Goal: Task Accomplishment & Management: Use online tool/utility

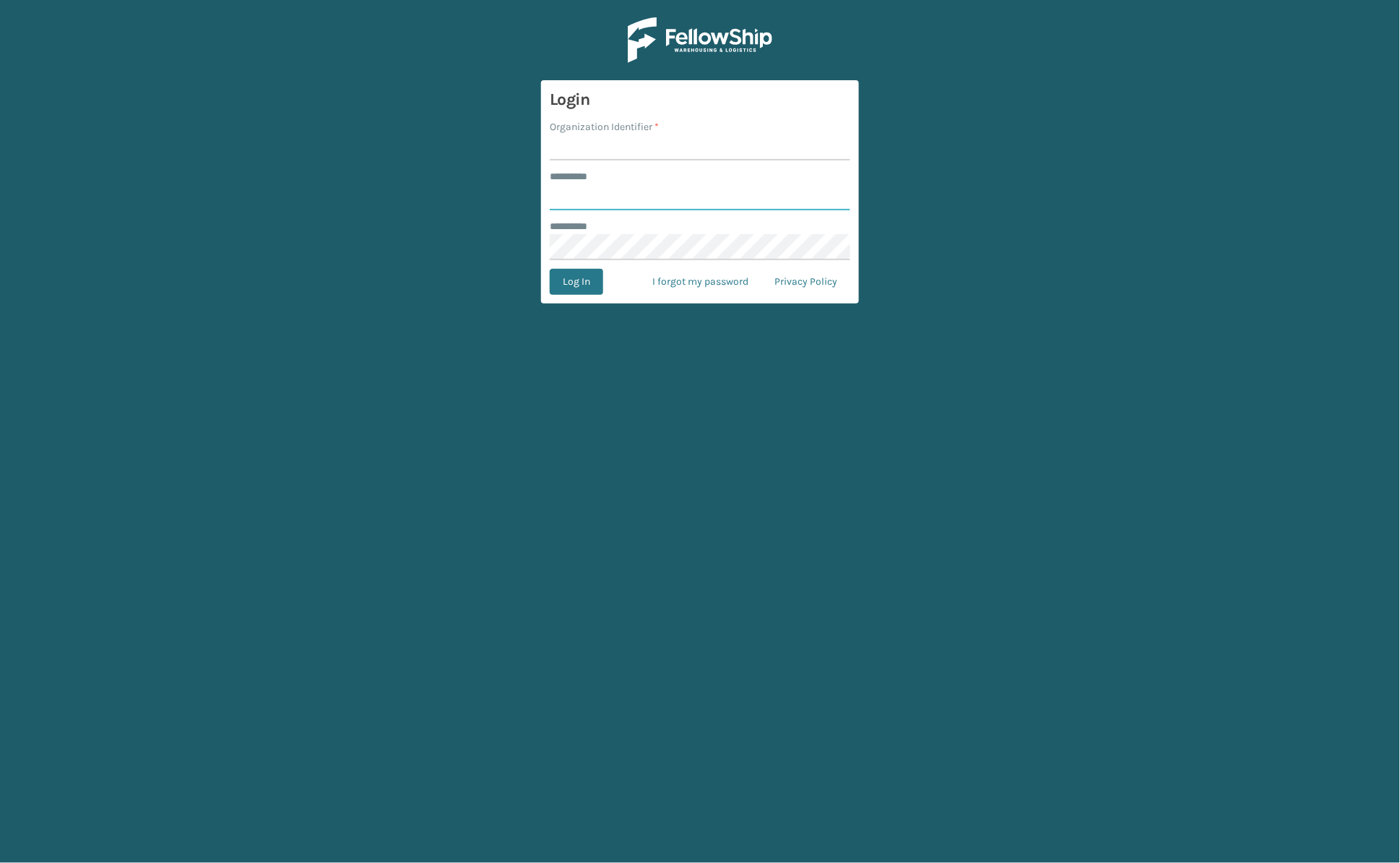
type input "******"
click at [575, 155] on input "Organization Identifier *" at bounding box center [700, 147] width 300 height 26
type input "[PERSON_NAME]"
click at [550, 269] on button "Log In" at bounding box center [577, 282] width 54 height 26
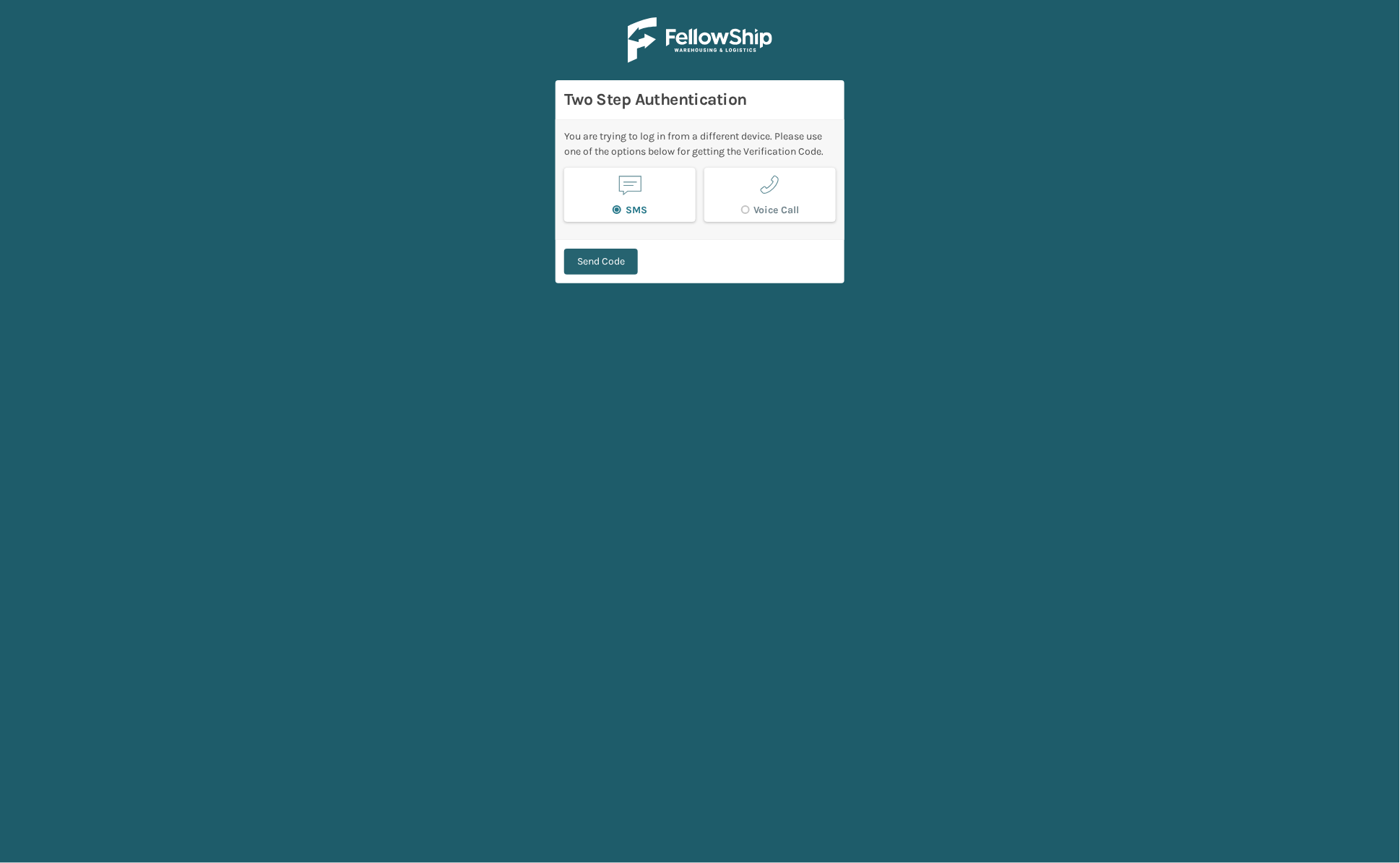
click at [593, 261] on button "Send Code" at bounding box center [601, 261] width 74 height 26
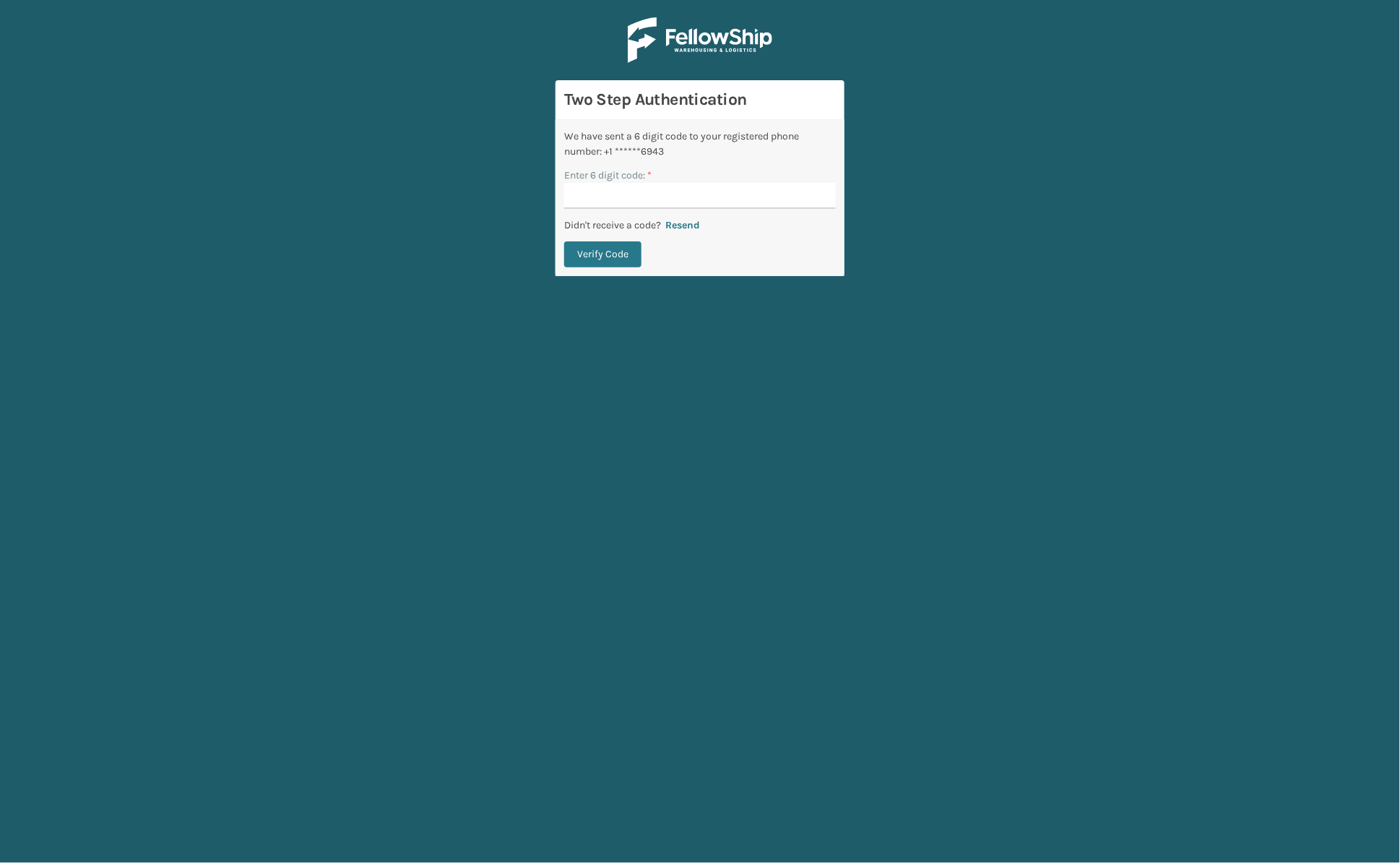
click at [597, 194] on input "Enter 6 digit code: *" at bounding box center [700, 196] width 271 height 26
type input "264603"
click at [596, 243] on button "Verify Code" at bounding box center [602, 254] width 77 height 26
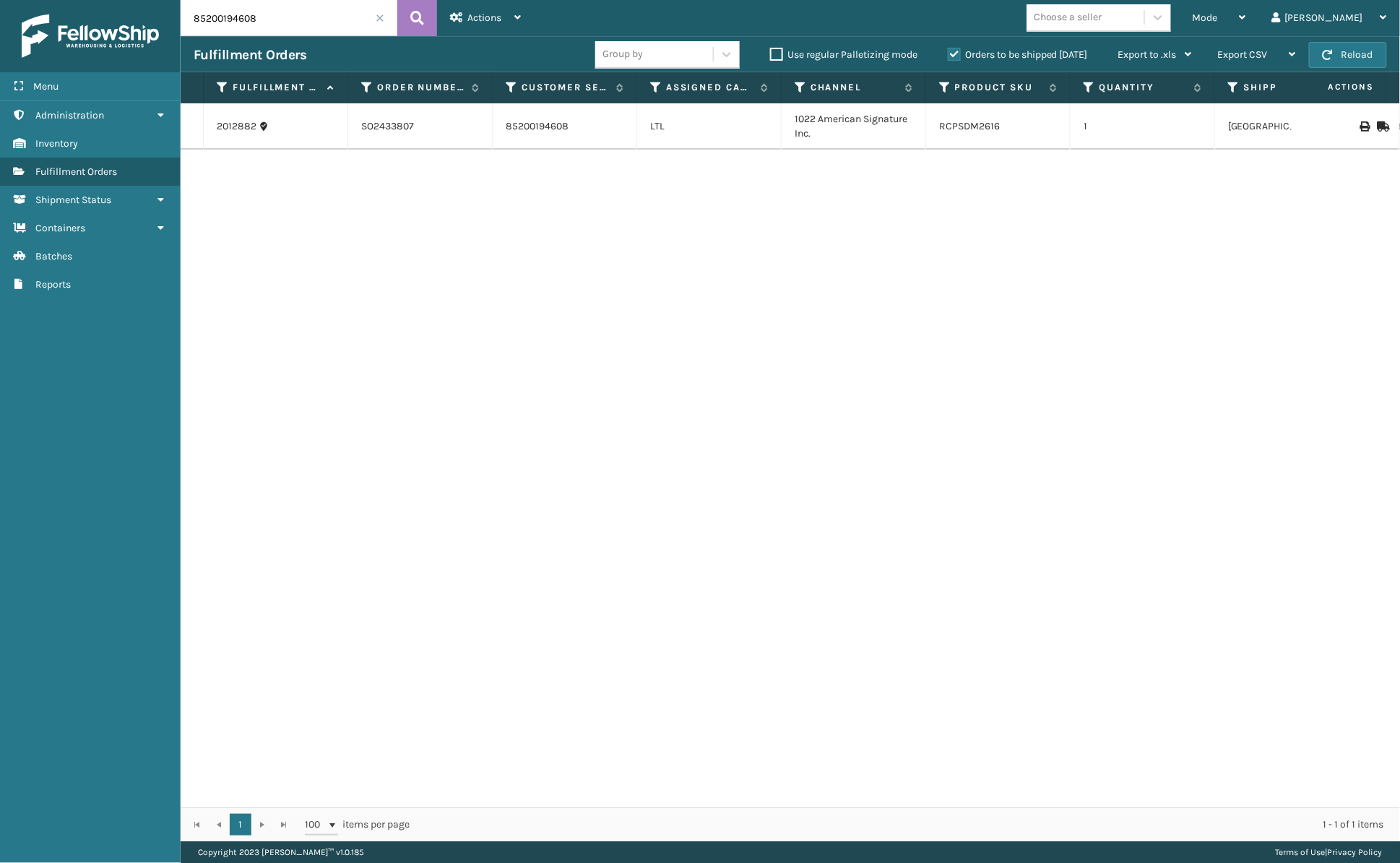
click at [377, 14] on span at bounding box center [380, 18] width 8 height 8
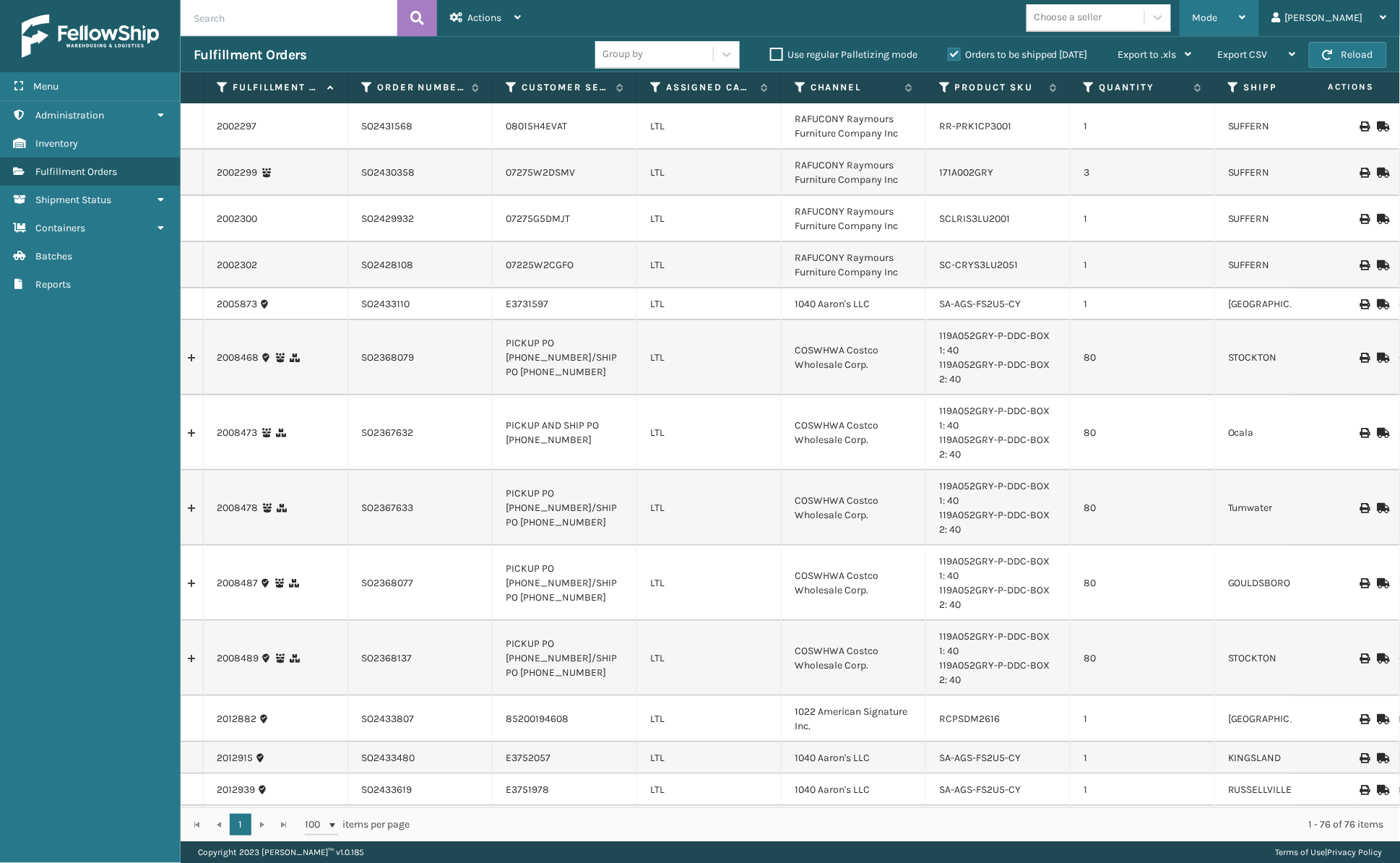
click at [1246, 10] on div "Mode" at bounding box center [1220, 18] width 54 height 36
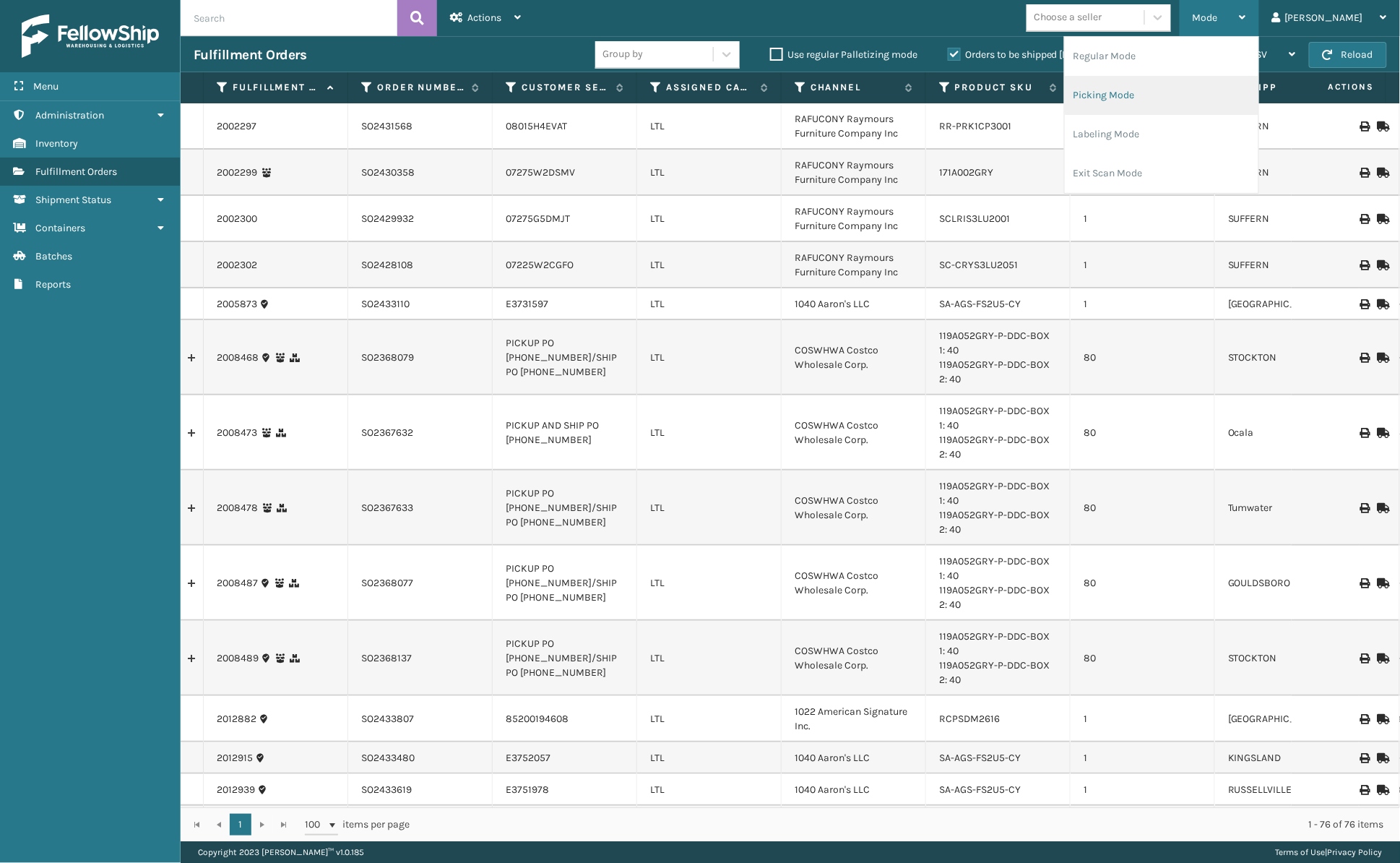
click at [1179, 91] on li "Picking Mode" at bounding box center [1162, 95] width 194 height 39
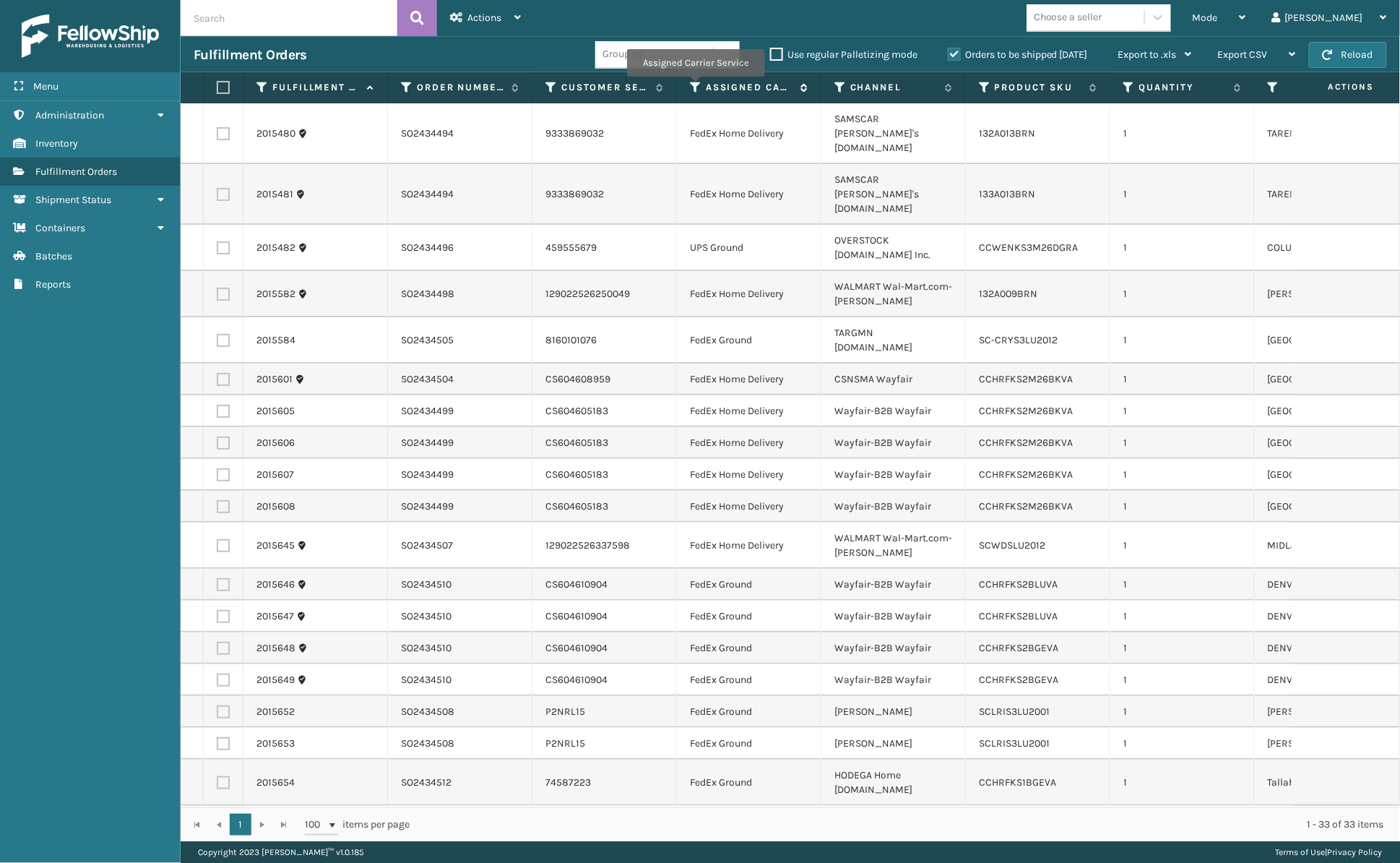
click at [695, 87] on icon at bounding box center [696, 87] width 11 height 13
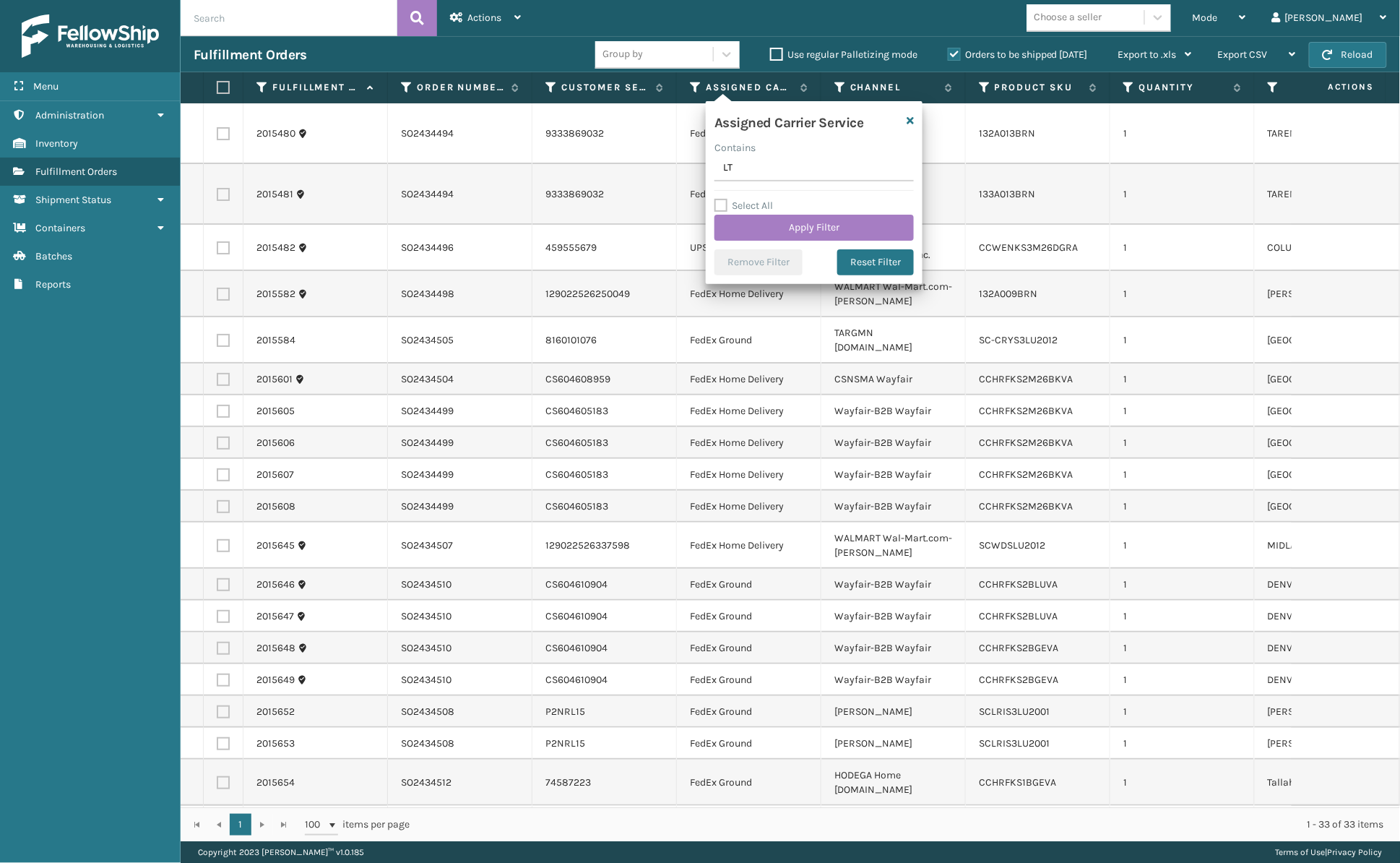
type input "LTL"
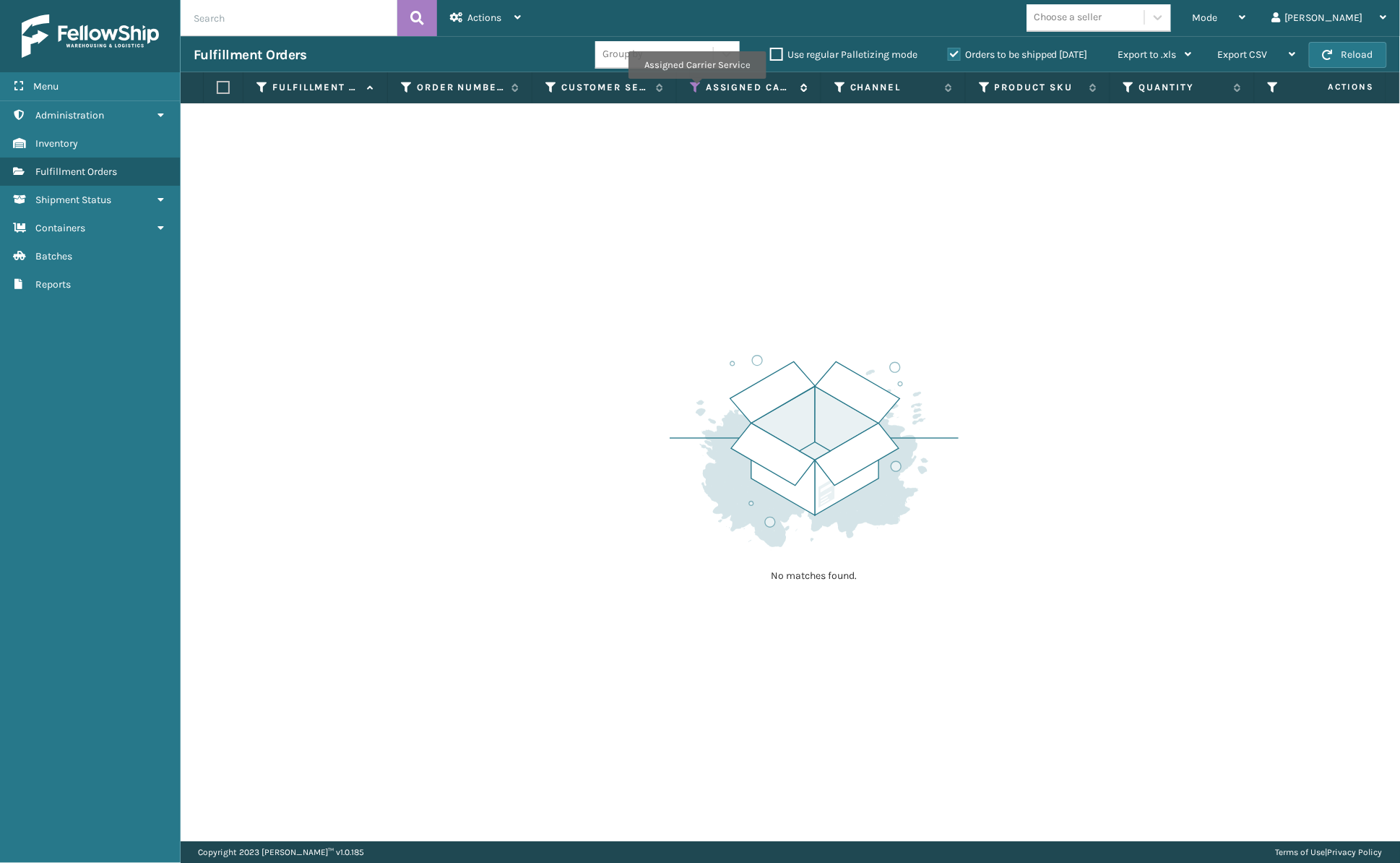
click at [697, 90] on icon at bounding box center [696, 87] width 11 height 13
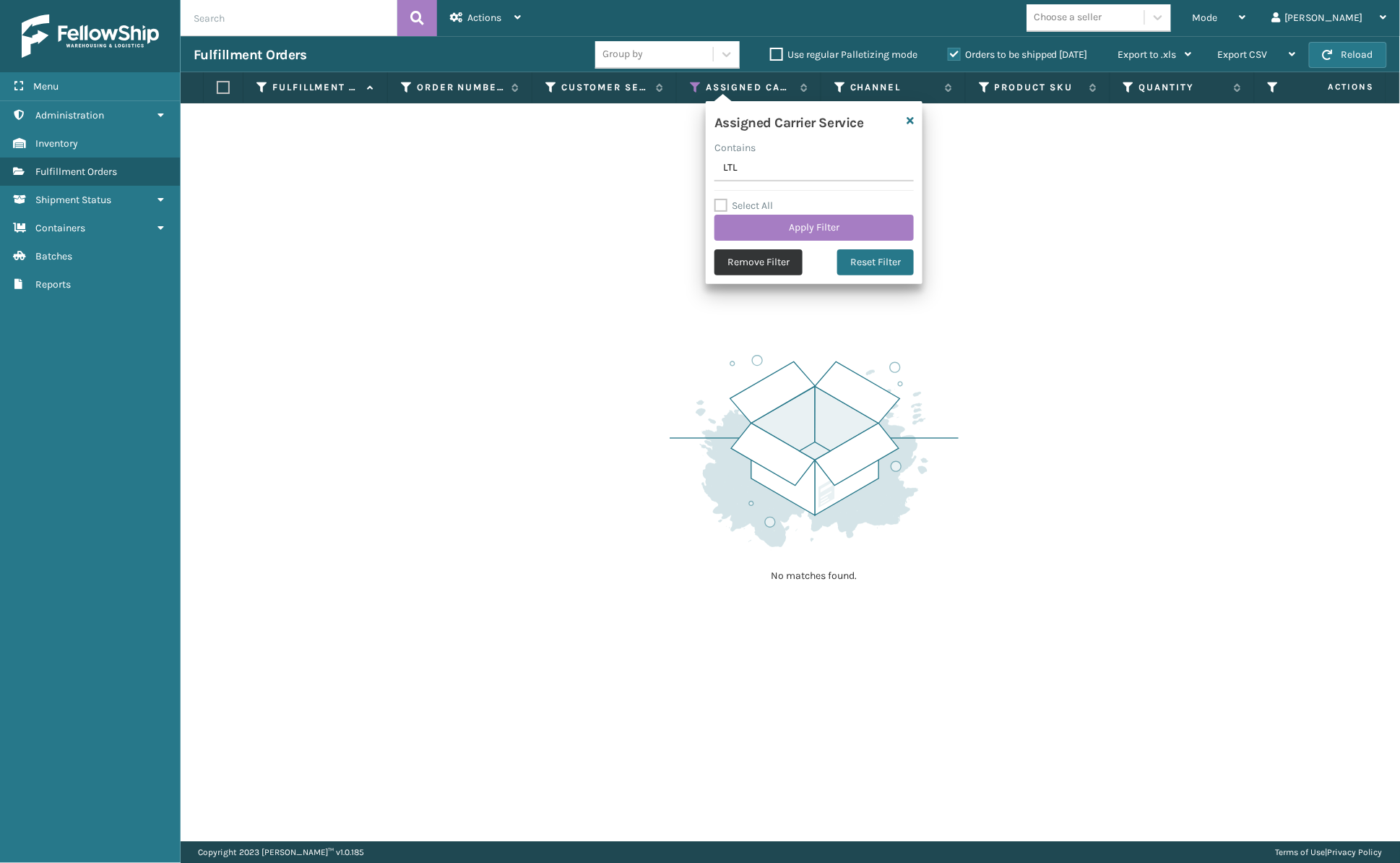
click at [738, 260] on button "Remove Filter" at bounding box center [758, 262] width 88 height 26
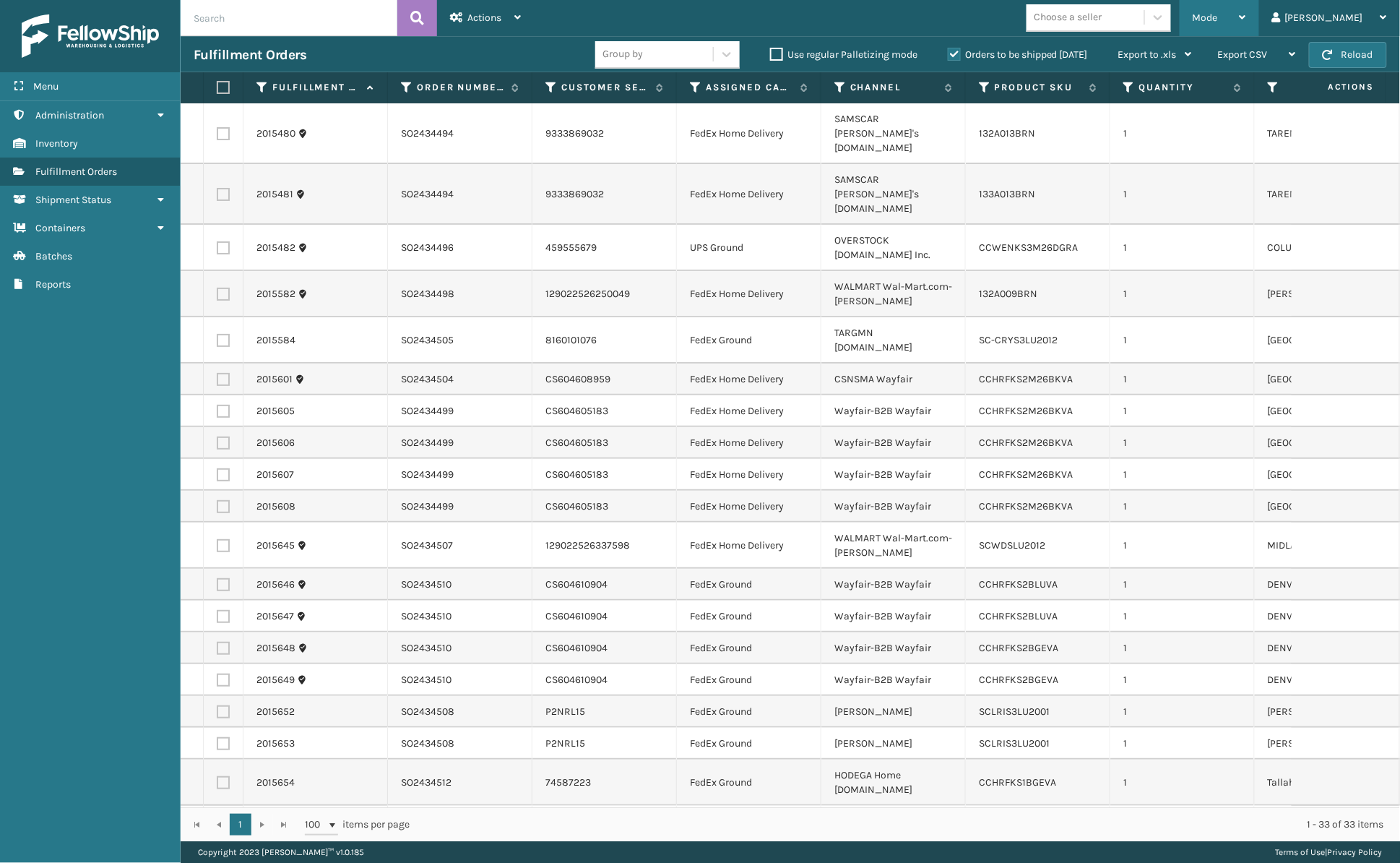
click at [1246, 12] on icon at bounding box center [1242, 17] width 6 height 10
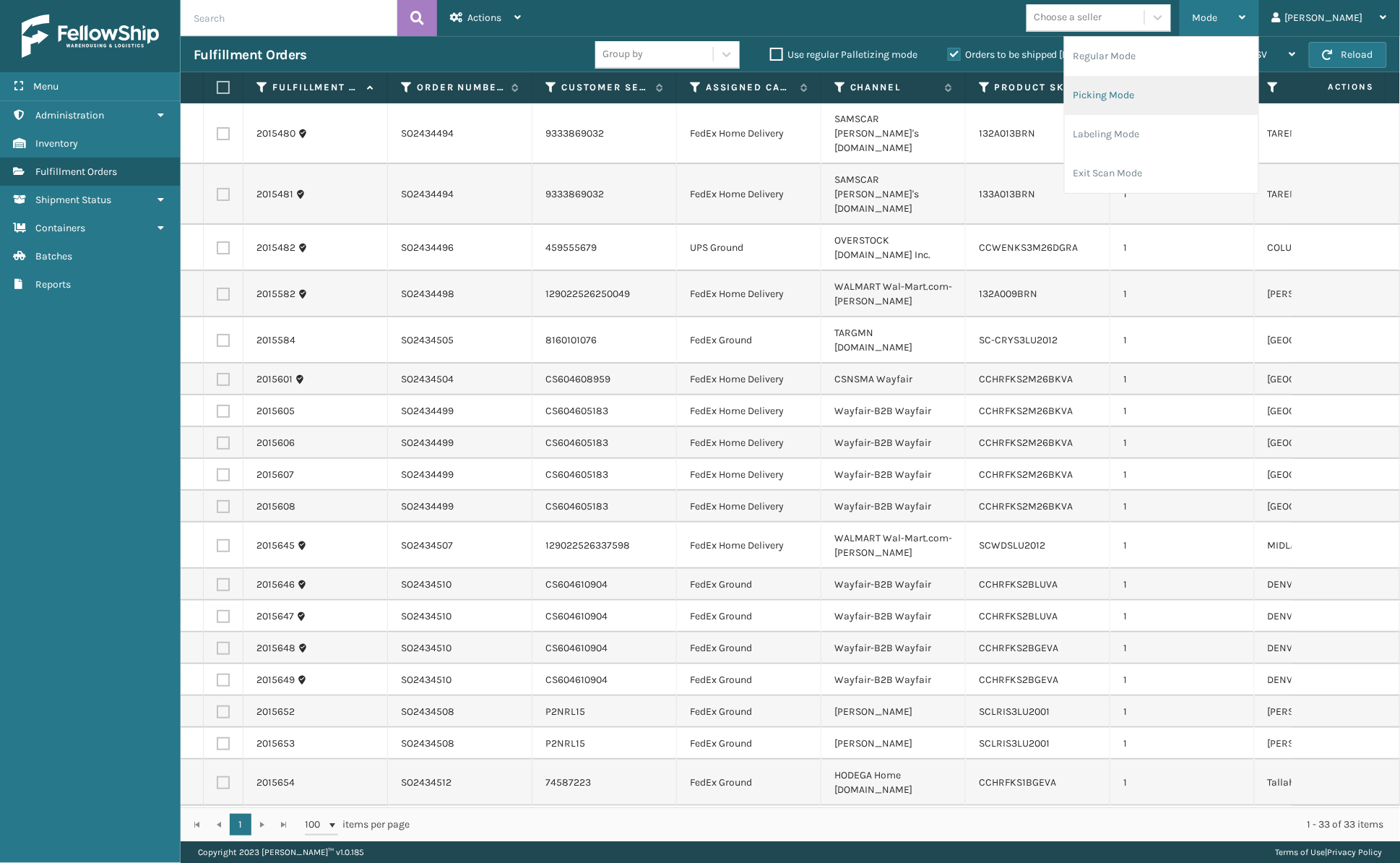
click at [1189, 99] on li "Picking Mode" at bounding box center [1162, 95] width 194 height 39
